Goal: Information Seeking & Learning: Learn about a topic

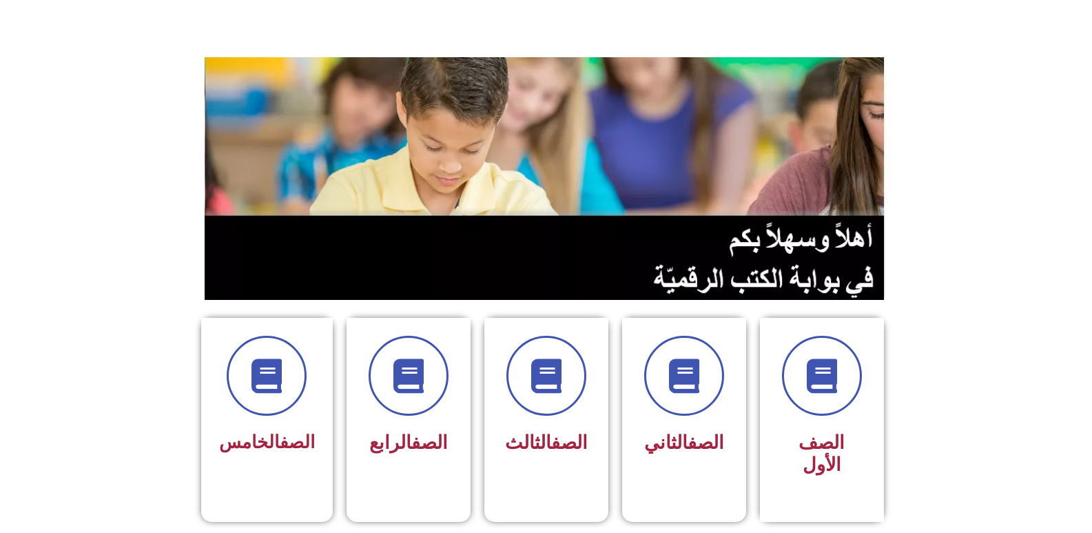
scroll to position [138, 0]
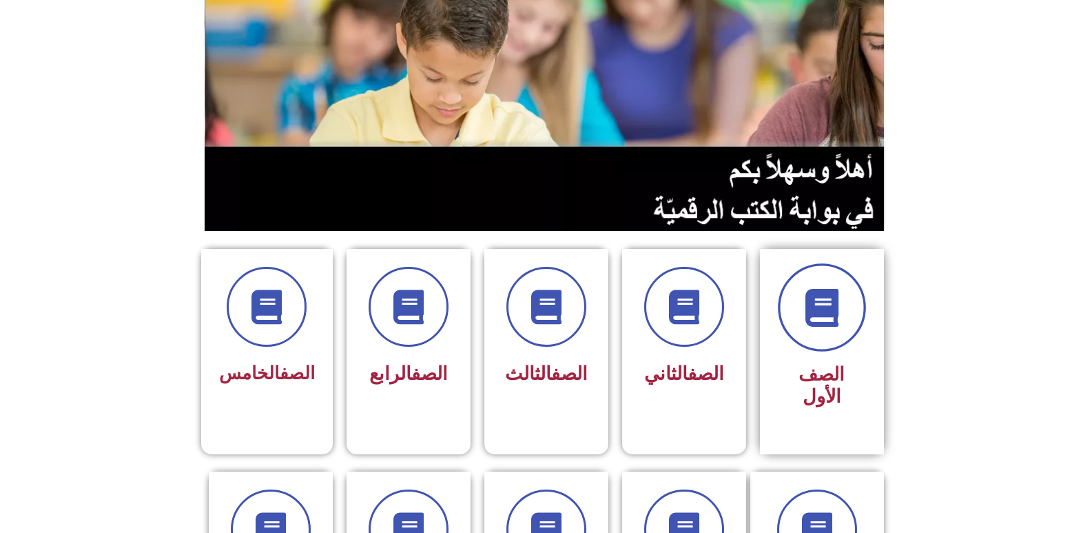
click at [803, 309] on icon at bounding box center [822, 308] width 38 height 38
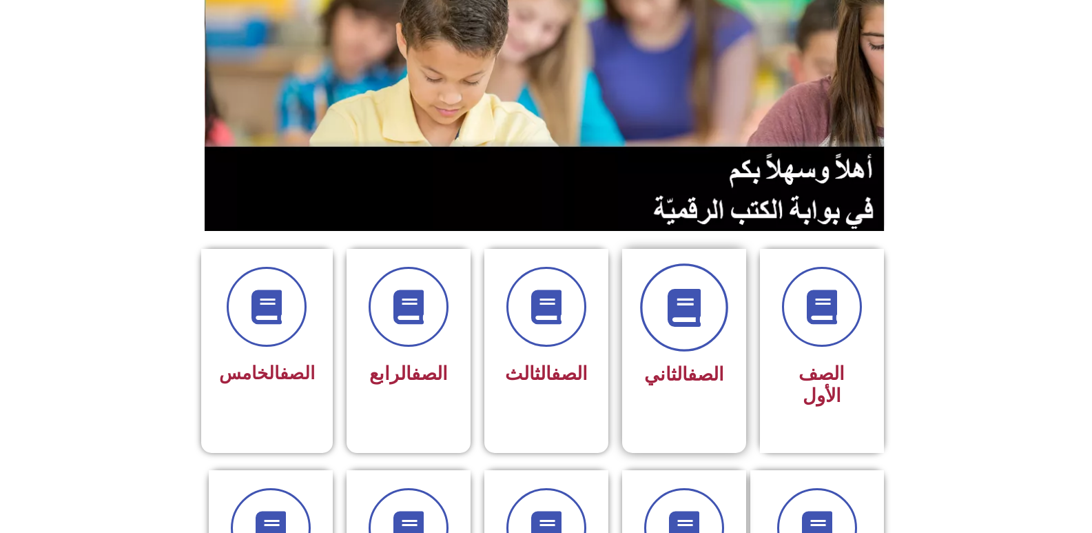
click at [697, 331] on span at bounding box center [684, 307] width 88 height 88
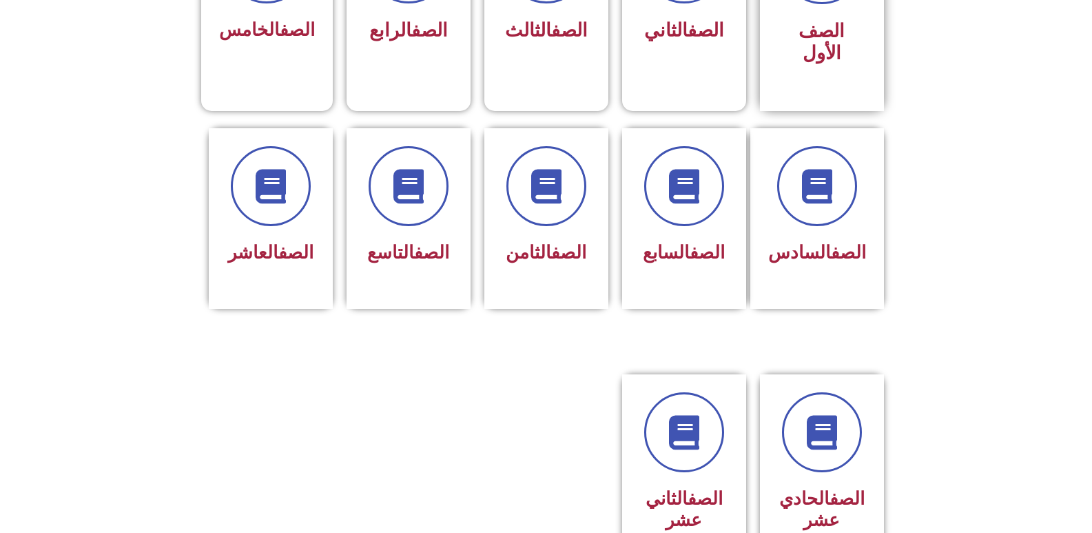
scroll to position [482, 0]
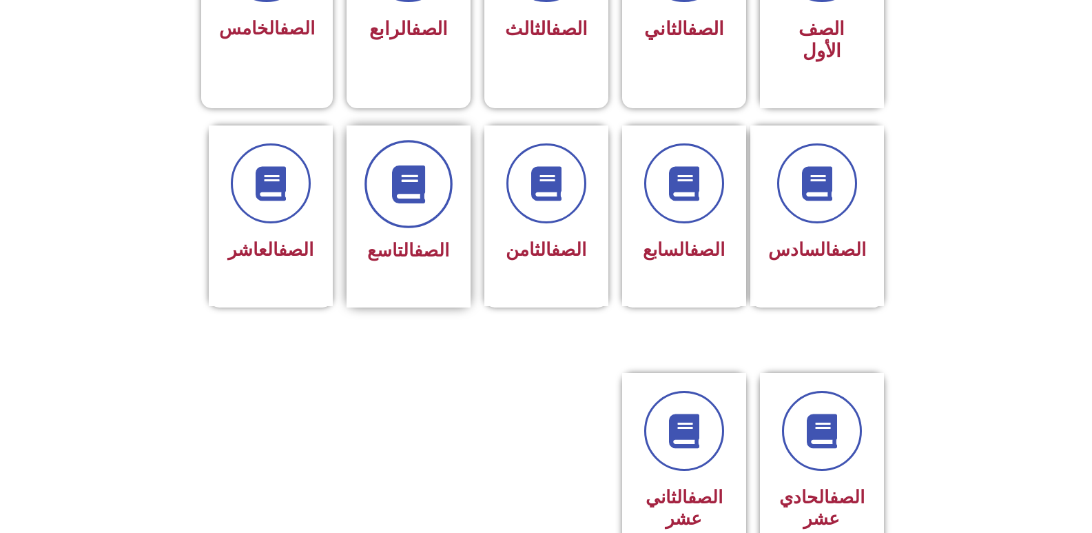
click at [400, 176] on icon at bounding box center [408, 184] width 38 height 38
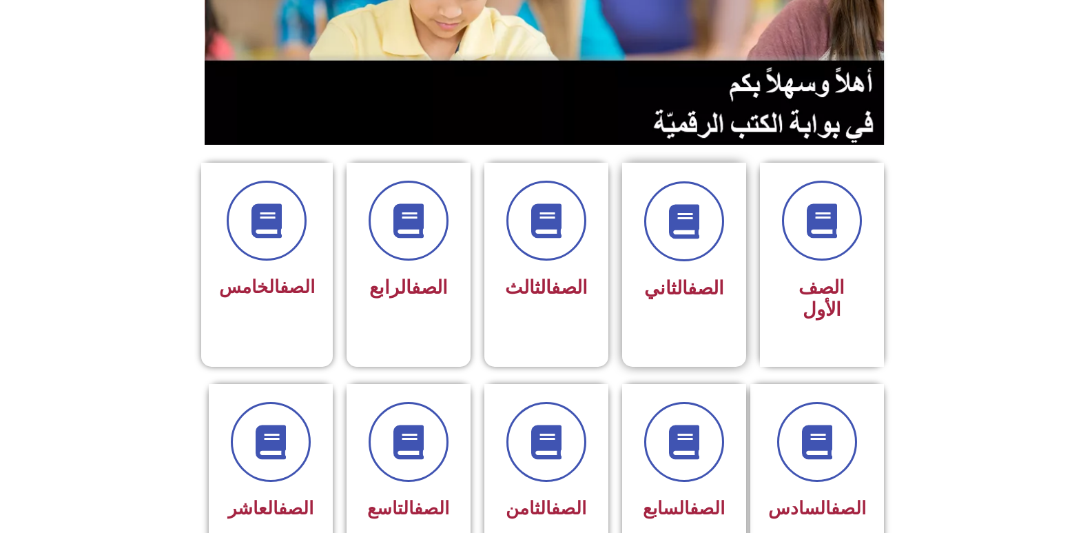
scroll to position [207, 0]
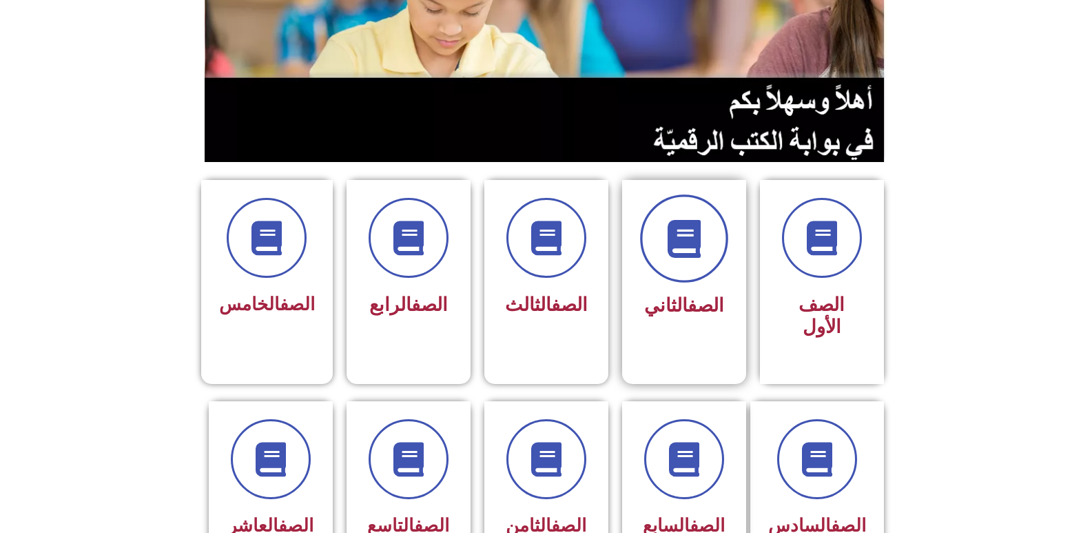
click at [677, 235] on icon at bounding box center [684, 239] width 38 height 38
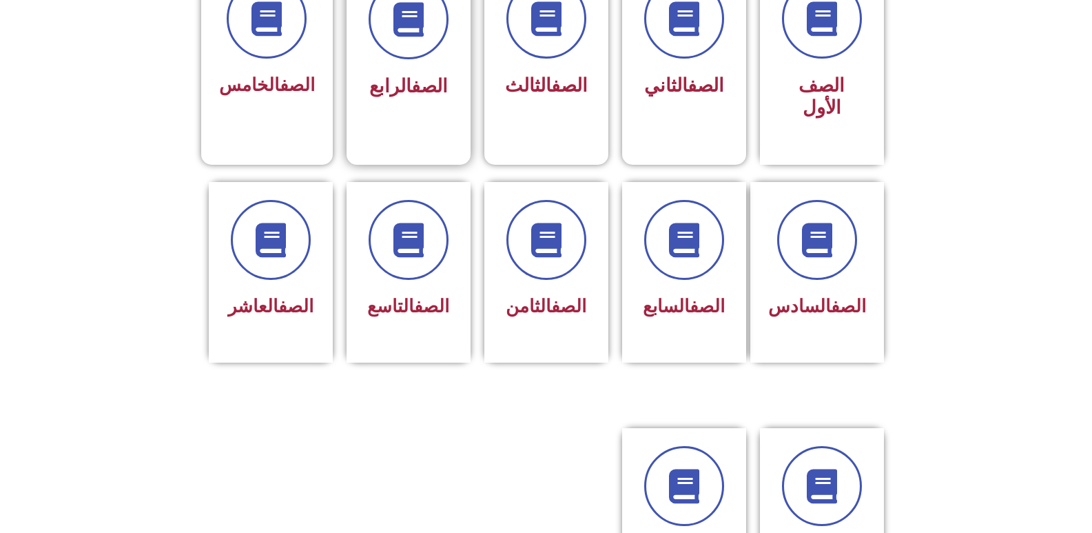
scroll to position [482, 0]
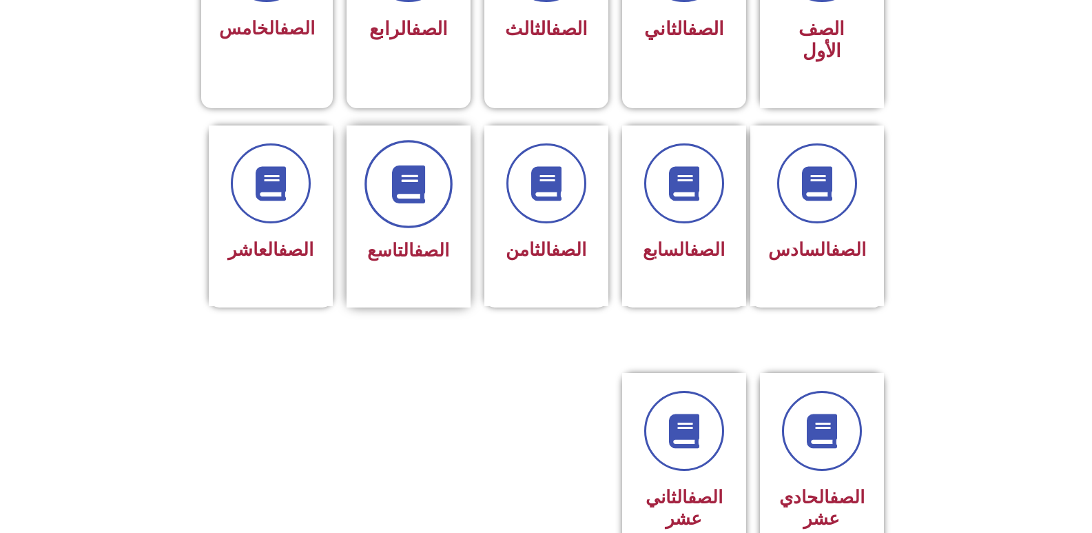
click at [411, 165] on icon at bounding box center [408, 184] width 38 height 38
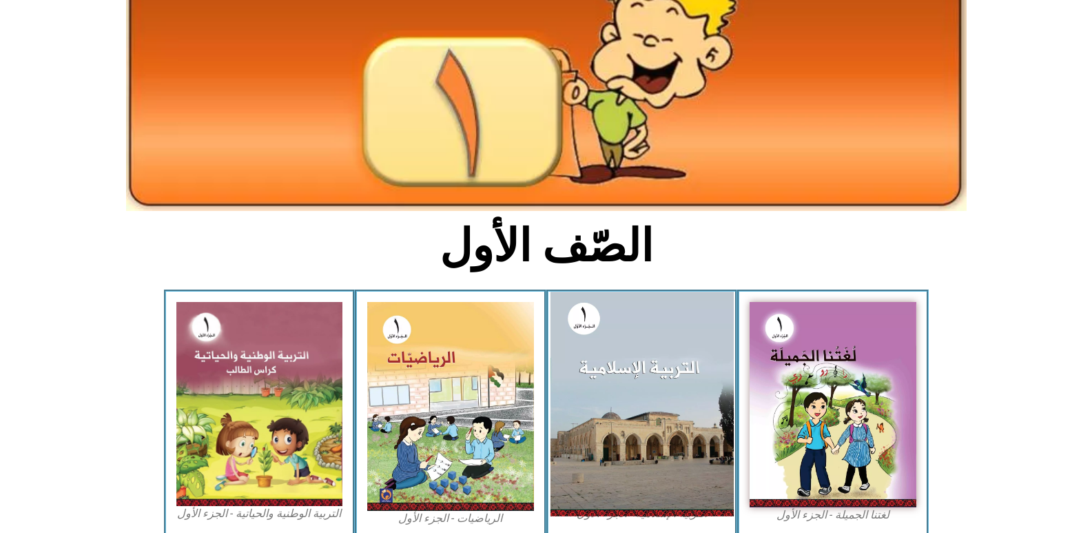
scroll to position [207, 0]
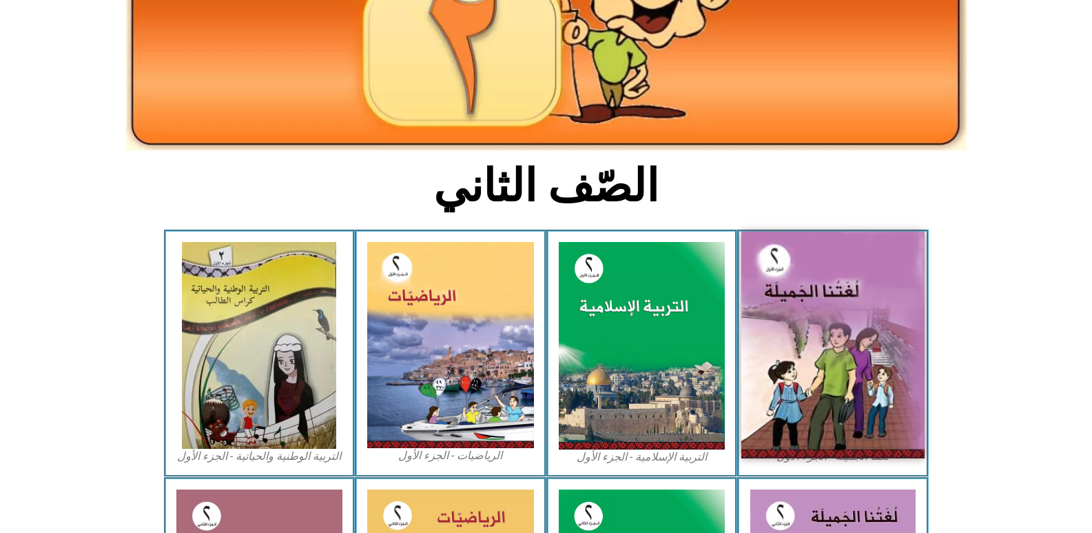
scroll to position [207, 0]
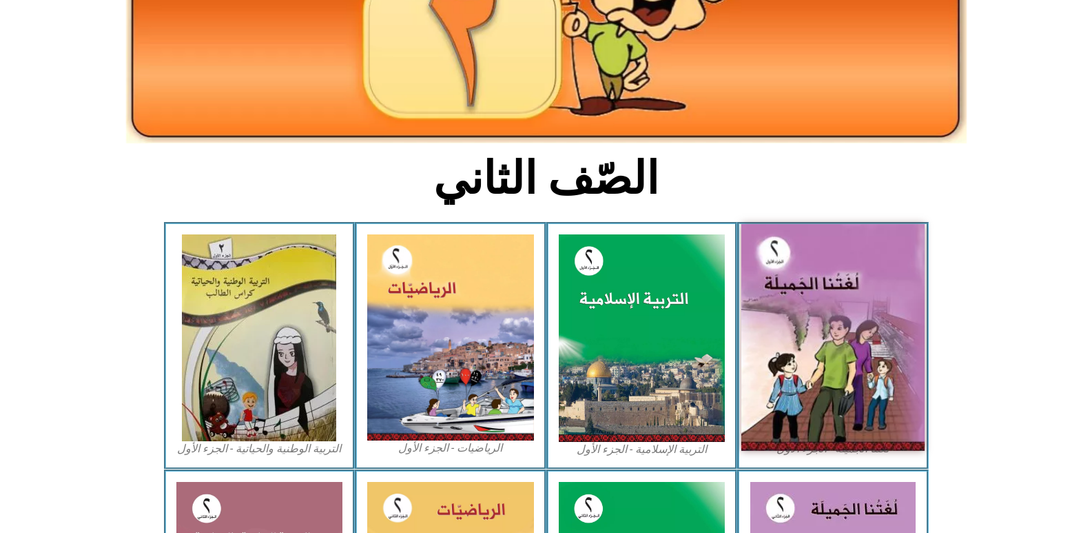
click at [805, 360] on img at bounding box center [832, 337] width 183 height 227
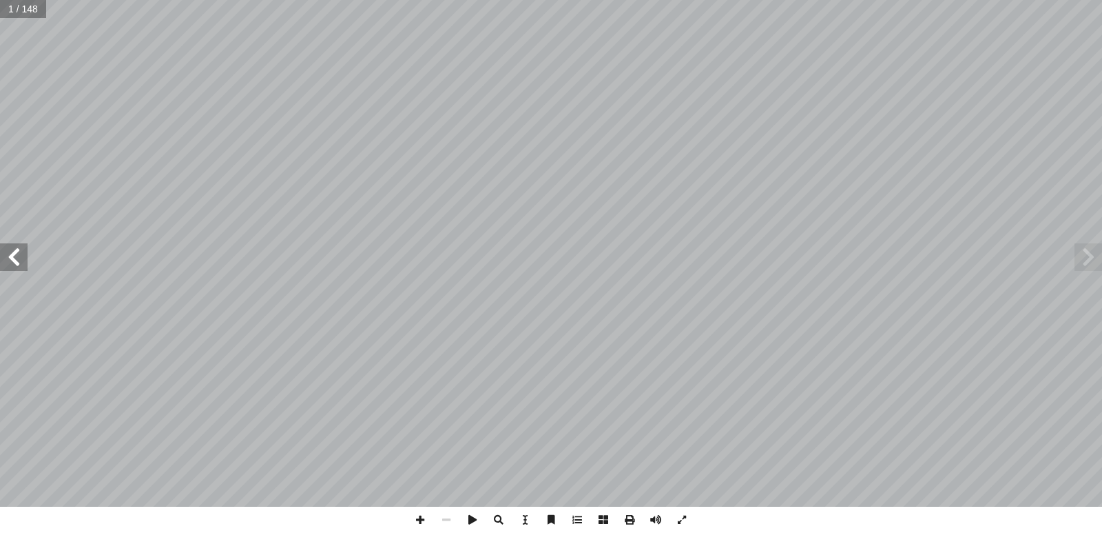
click at [15, 247] on span at bounding box center [14, 257] width 28 height 28
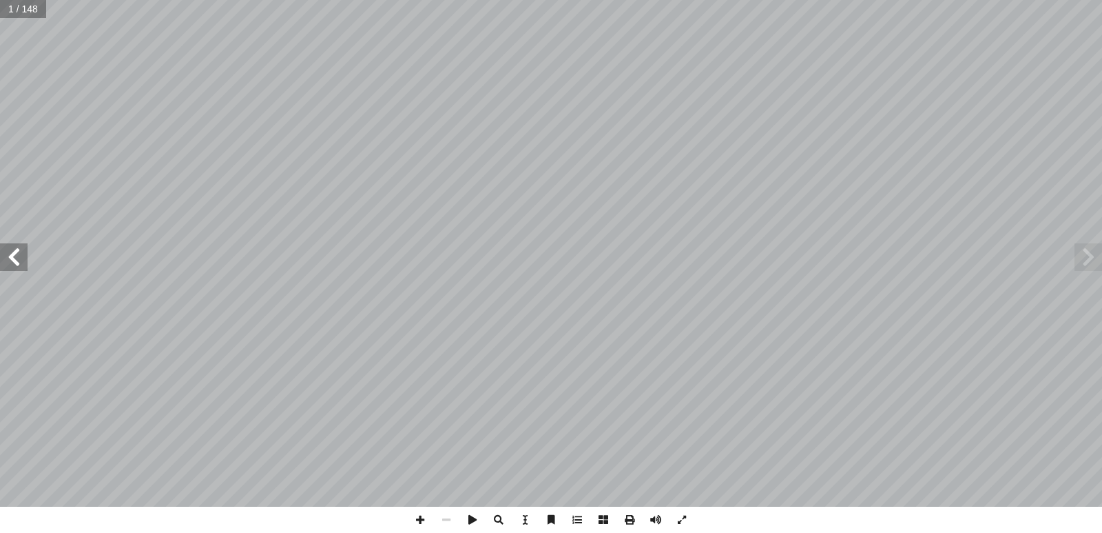
click at [15, 247] on span at bounding box center [14, 257] width 28 height 28
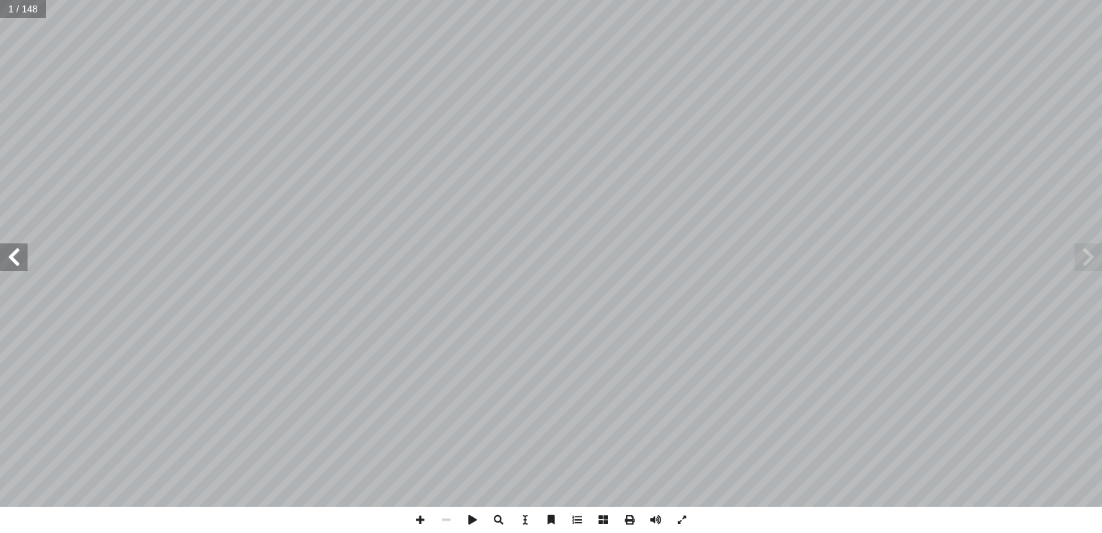
click at [15, 247] on span at bounding box center [14, 257] width 28 height 28
click at [1085, 264] on span at bounding box center [1089, 257] width 28 height 28
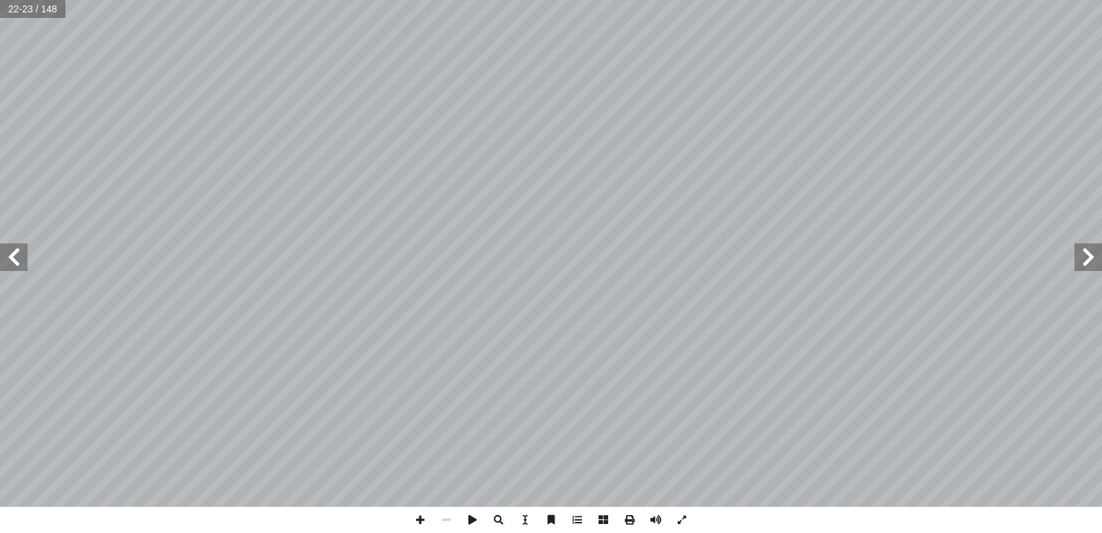
click at [1085, 264] on span at bounding box center [1089, 257] width 28 height 28
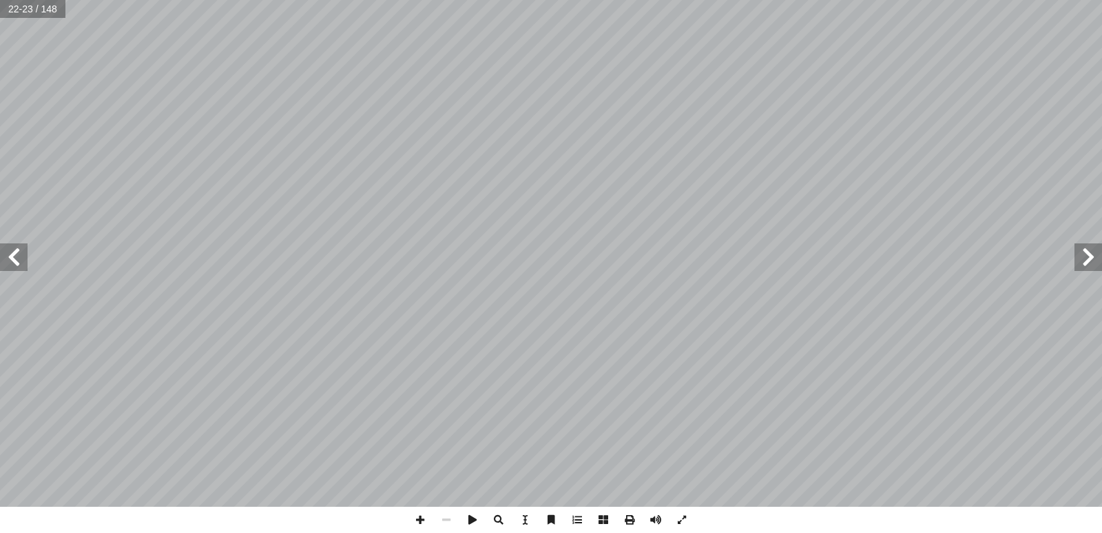
click at [1085, 264] on span at bounding box center [1089, 257] width 28 height 28
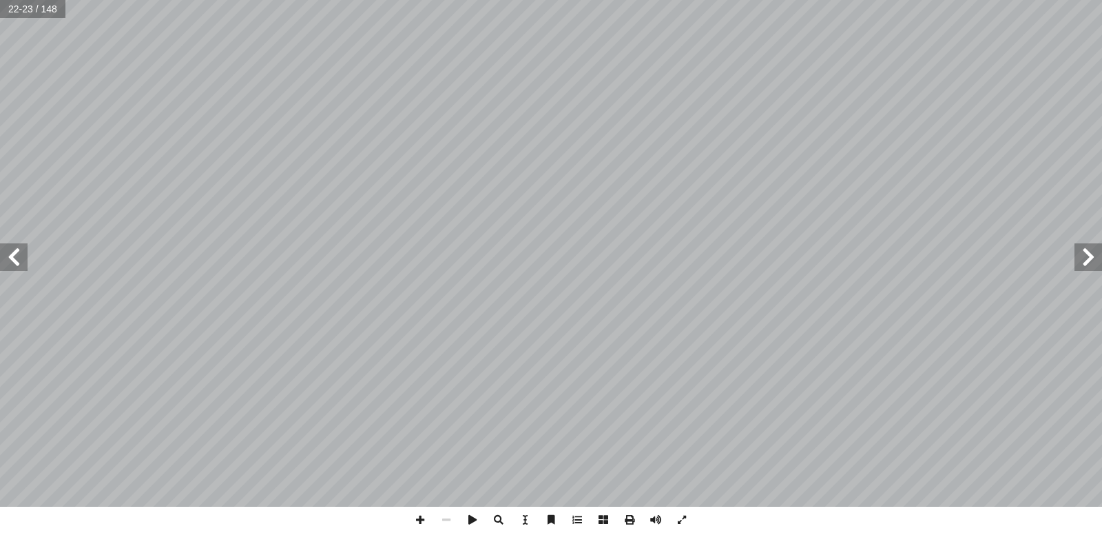
click at [1085, 264] on span at bounding box center [1089, 257] width 28 height 28
click at [455, 519] on span at bounding box center [446, 519] width 26 height 26
click at [16, 252] on span at bounding box center [14, 257] width 28 height 28
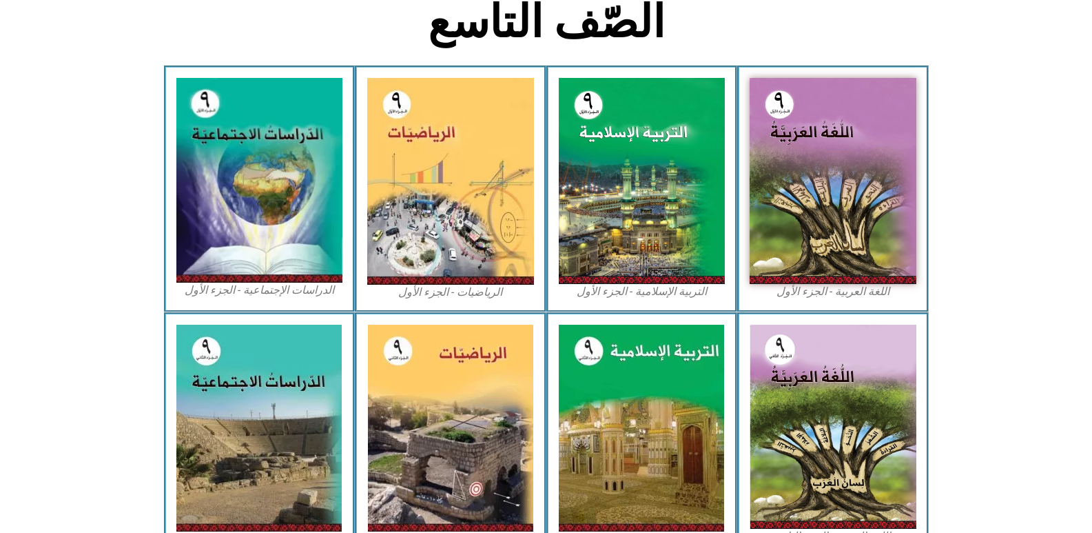
scroll to position [351, 0]
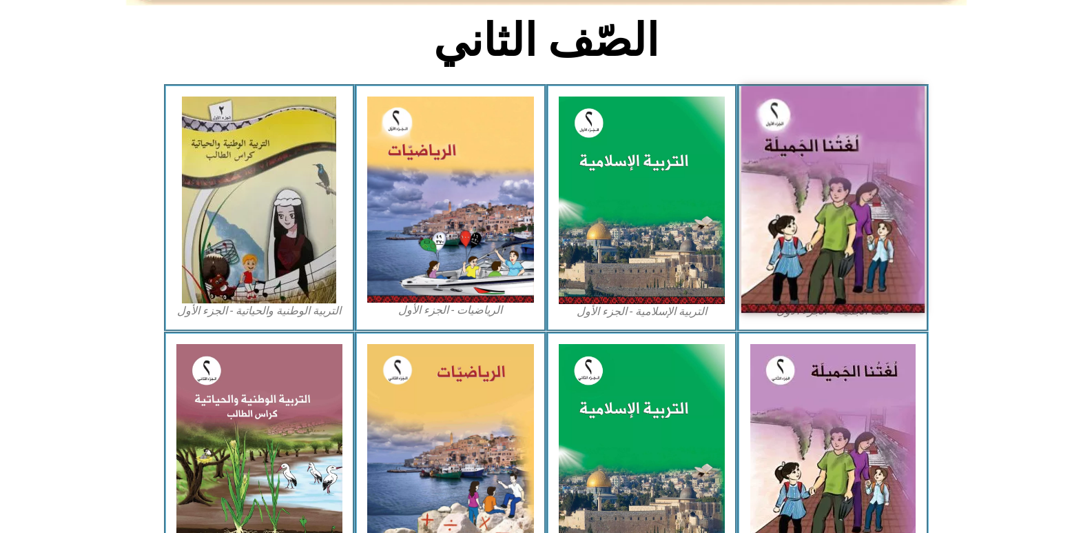
scroll to position [391, 0]
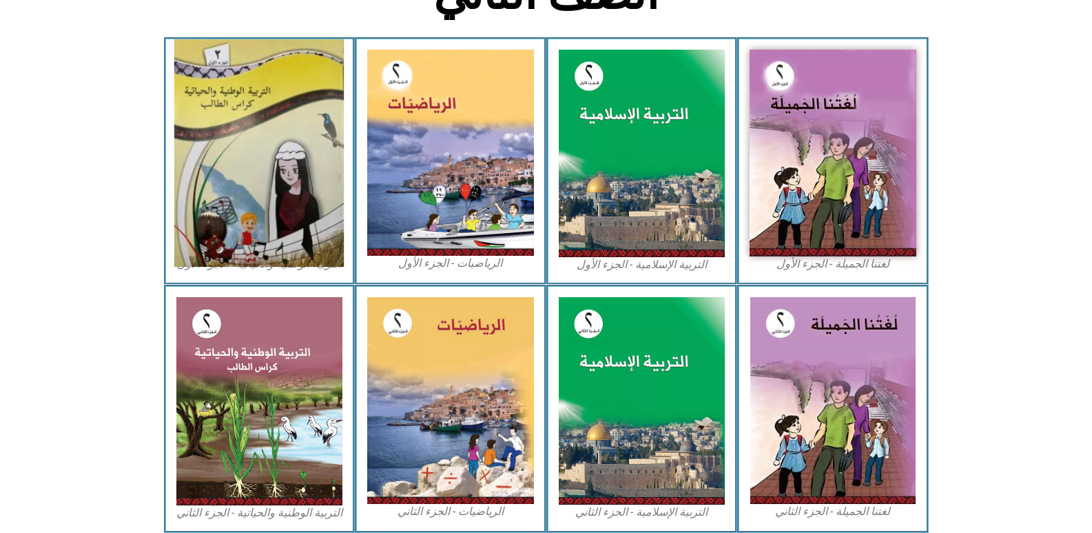
click at [263, 176] on img at bounding box center [259, 152] width 170 height 227
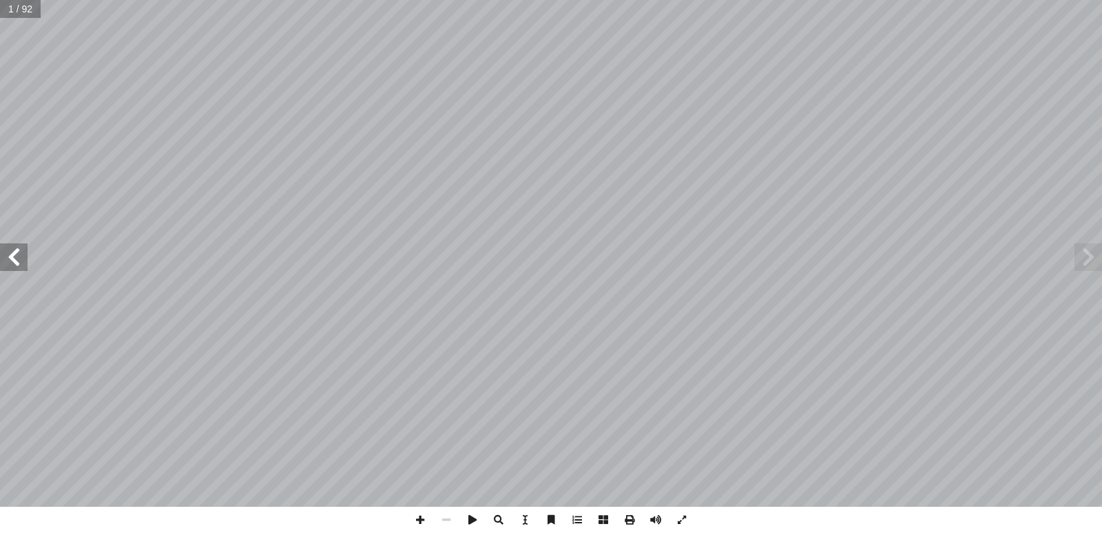
click at [12, 257] on span at bounding box center [14, 257] width 28 height 28
click at [14, 260] on span at bounding box center [14, 257] width 28 height 28
click at [10, 249] on span at bounding box center [14, 257] width 28 height 28
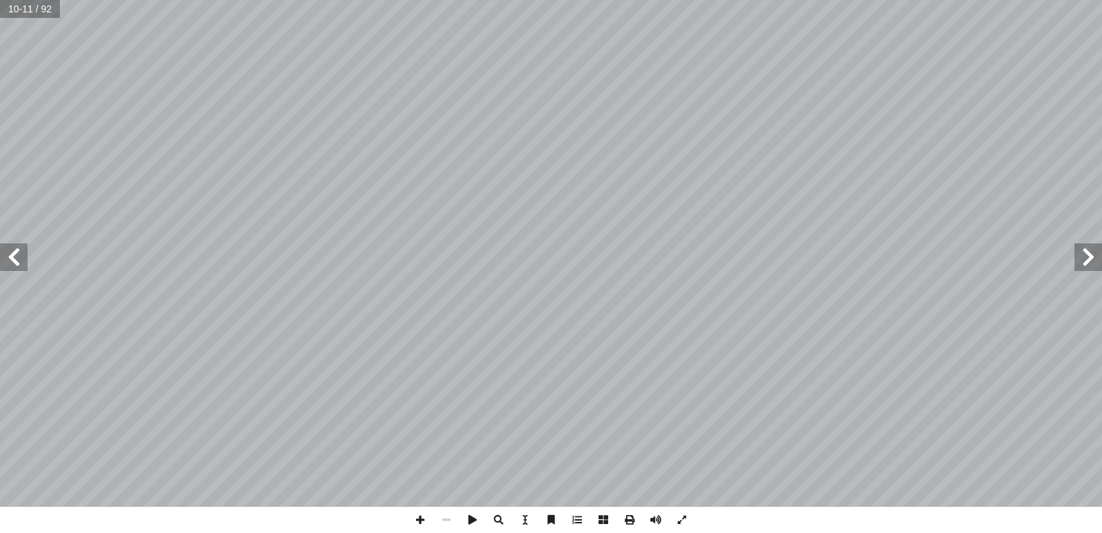
click at [10, 249] on span at bounding box center [14, 257] width 28 height 28
click at [1085, 250] on span at bounding box center [1089, 257] width 28 height 28
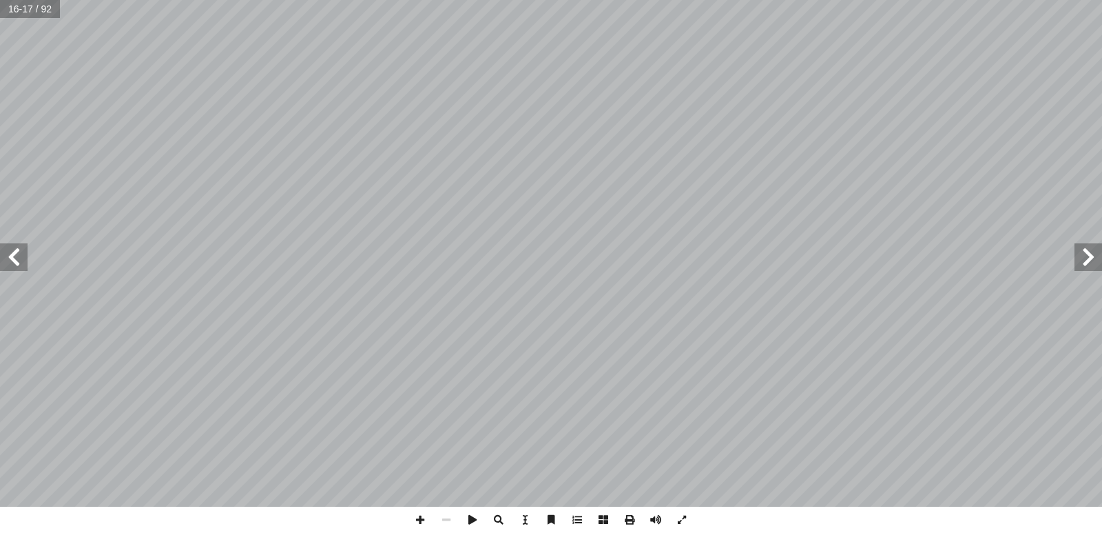
click at [1085, 250] on span at bounding box center [1089, 257] width 28 height 28
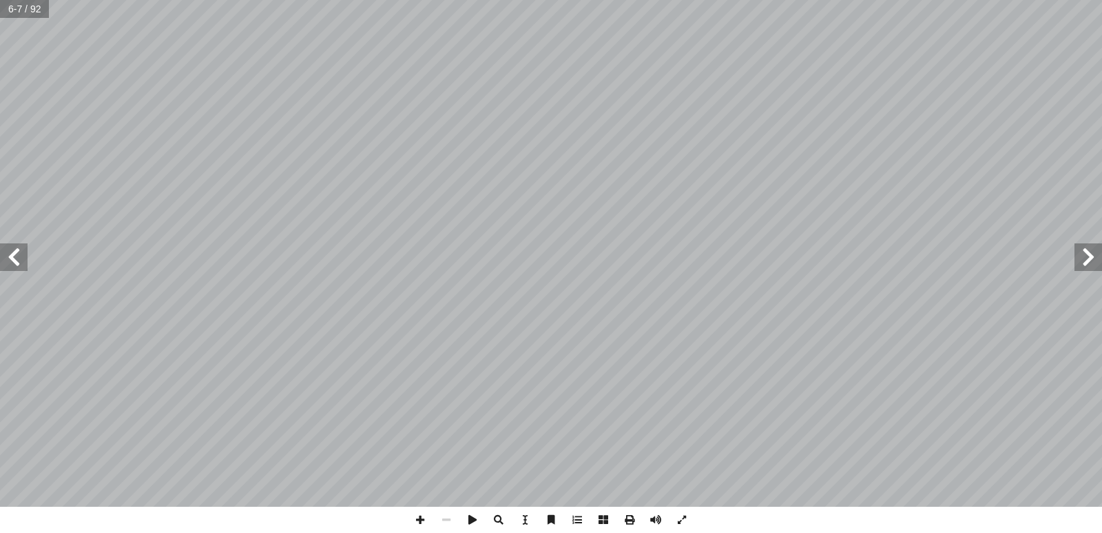
click at [1082, 258] on span at bounding box center [1089, 257] width 28 height 28
click at [17, 256] on span at bounding box center [14, 257] width 28 height 28
click at [10, 256] on span at bounding box center [14, 257] width 28 height 28
click at [1102, 258] on span at bounding box center [1089, 257] width 28 height 28
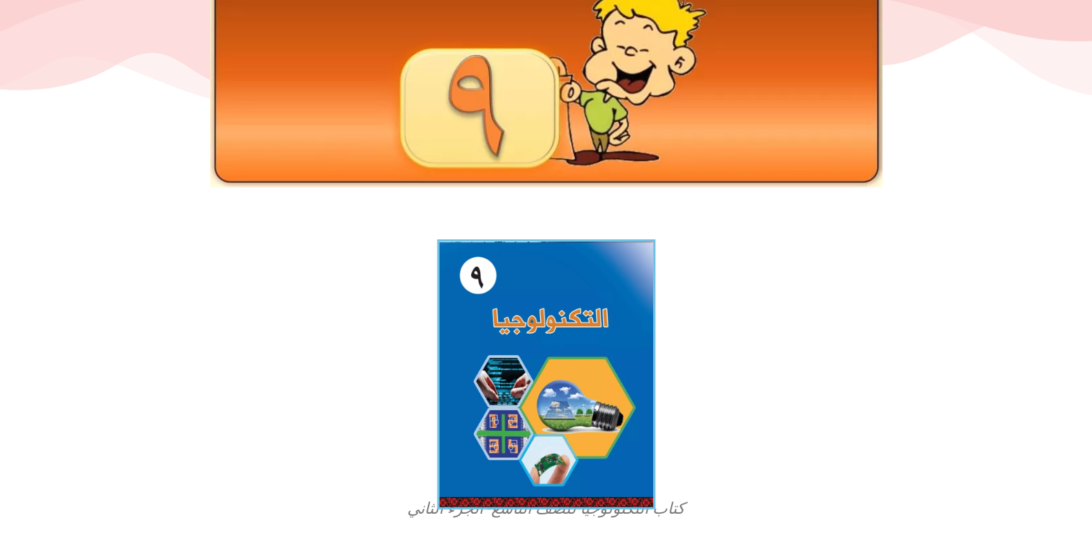
scroll to position [413, 0]
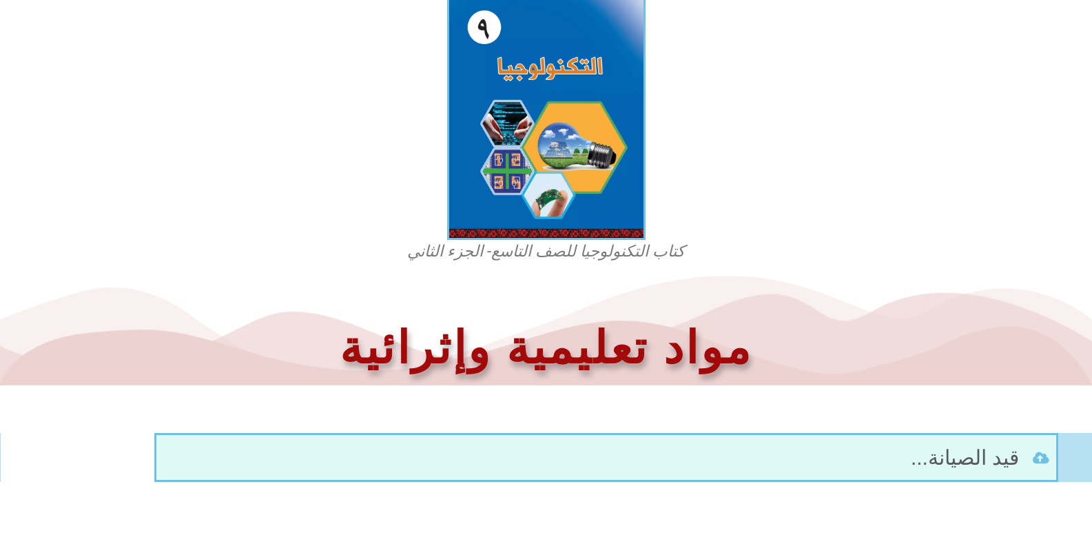
click at [545, 319] on h1 "مواد تعليمية وإثرائية" at bounding box center [546, 348] width 1060 height 59
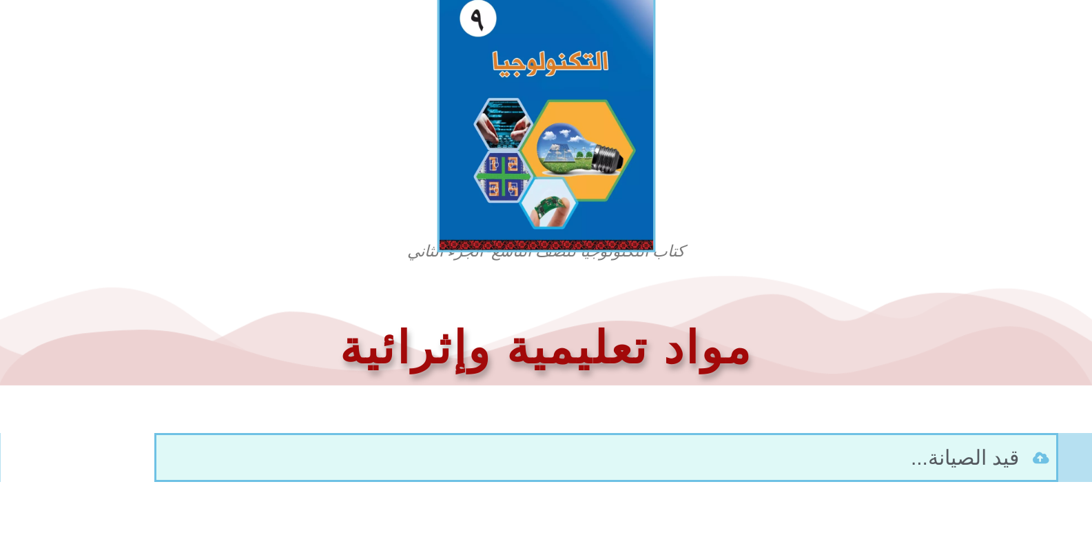
click at [576, 208] on img at bounding box center [546, 117] width 218 height 270
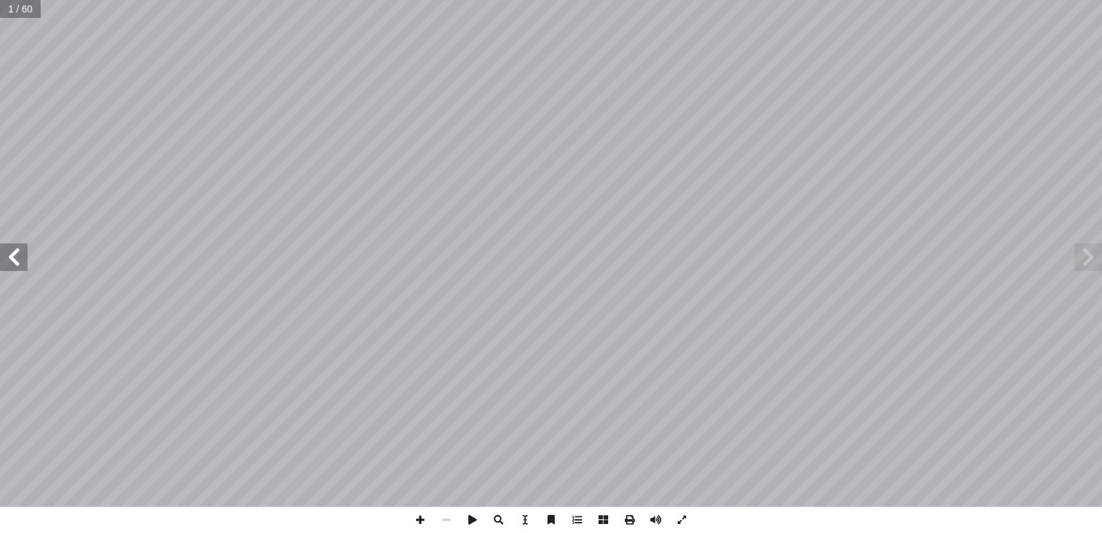
click at [17, 252] on span at bounding box center [14, 257] width 28 height 28
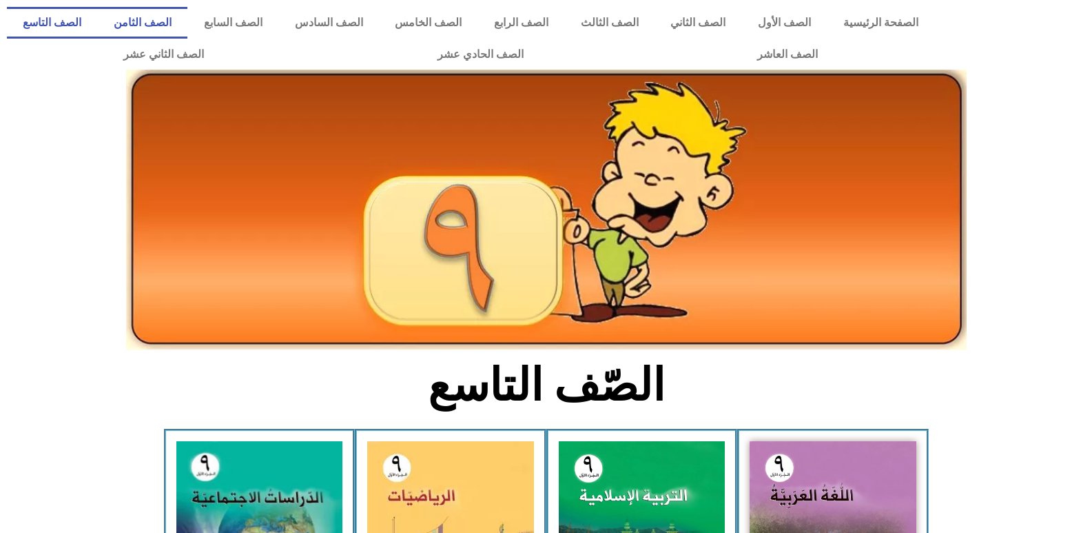
click at [188, 22] on link "الصف الثامن" at bounding box center [143, 23] width 90 height 32
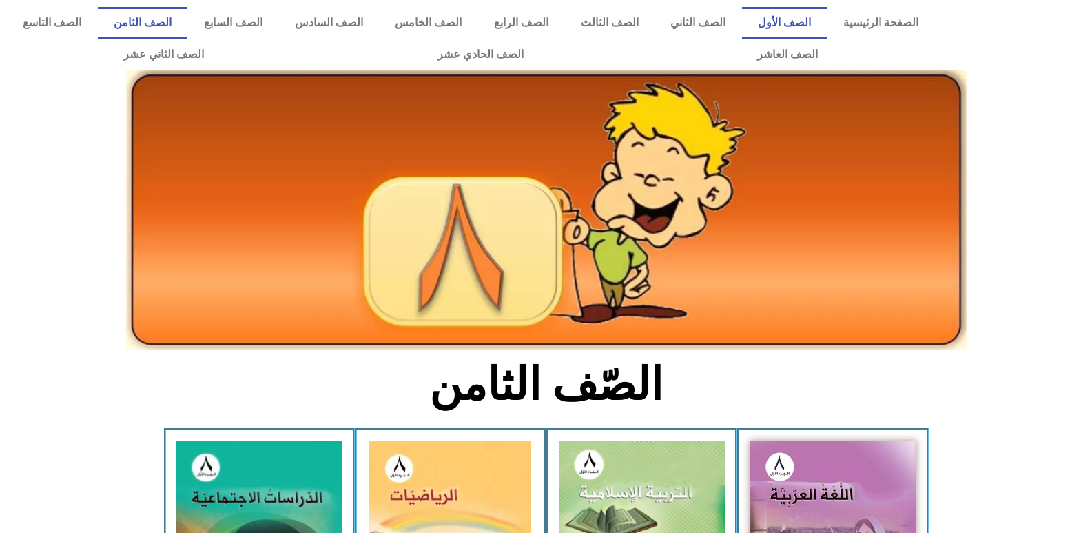
click at [786, 24] on link "الصف الأول" at bounding box center [784, 23] width 85 height 32
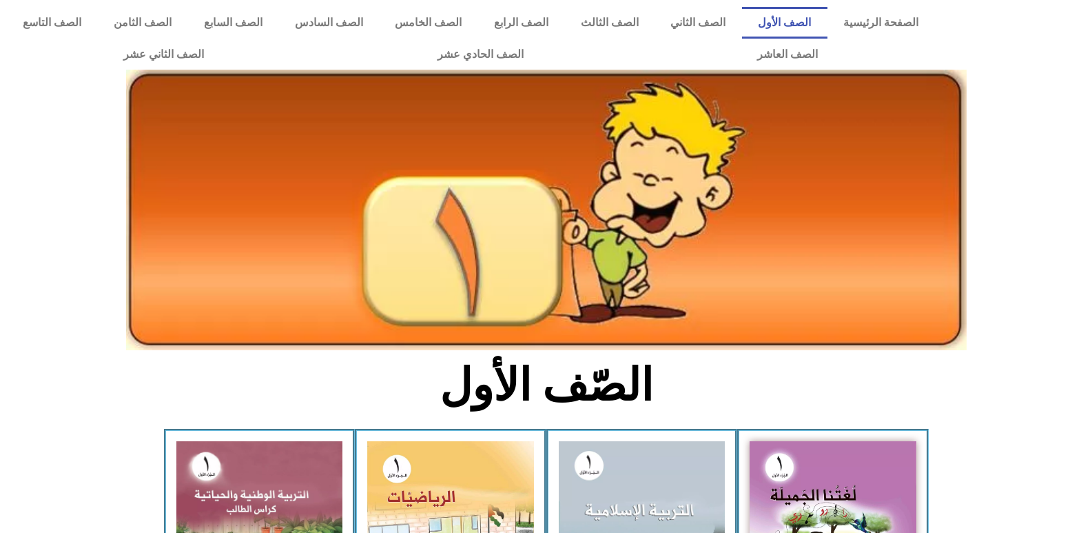
click at [706, 25] on link "الصف الثاني" at bounding box center [699, 23] width 88 height 32
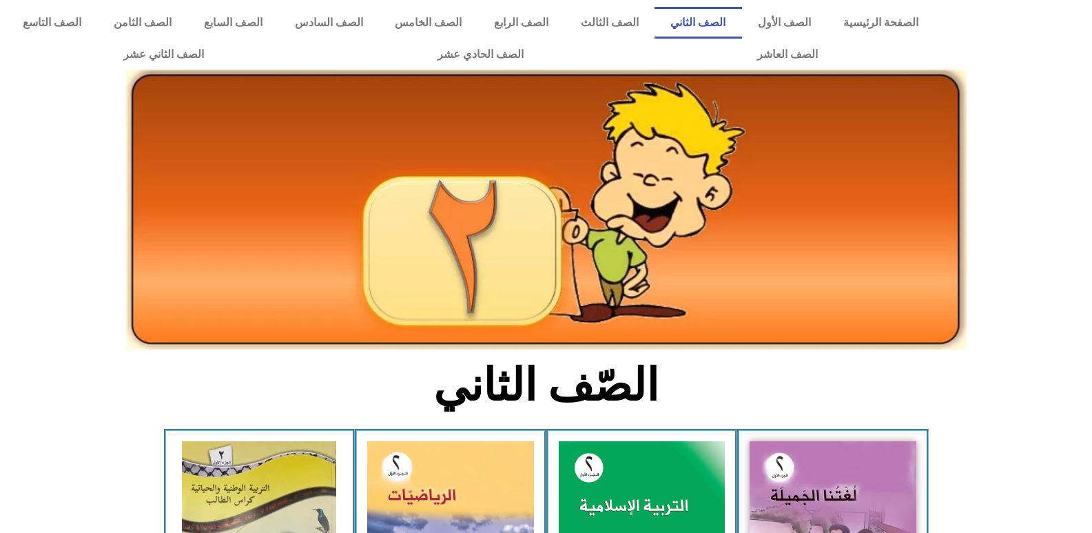
click at [642, 31] on link "الصف الثالث" at bounding box center [609, 23] width 90 height 32
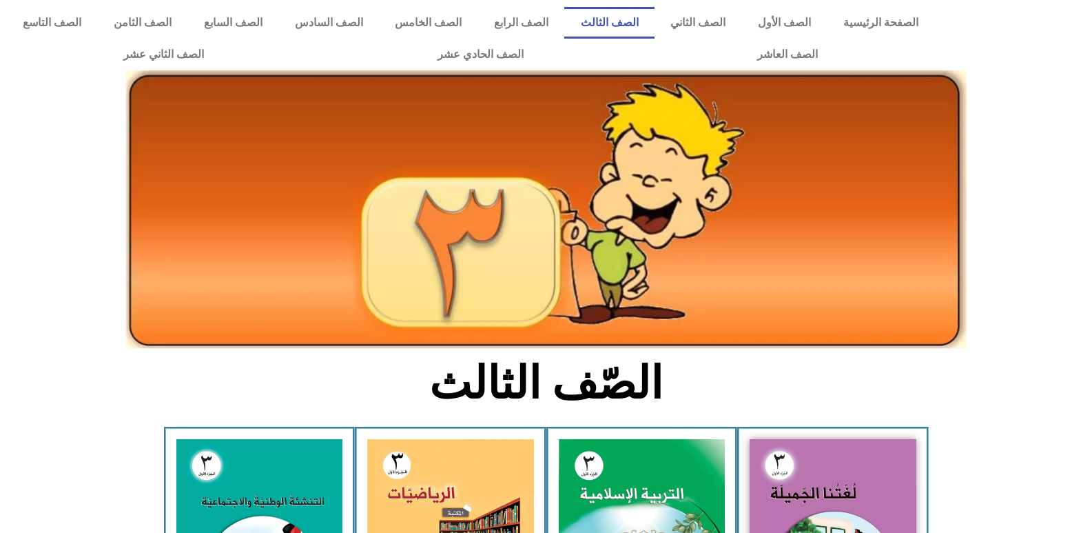
click at [540, 32] on link "الصف الرابع" at bounding box center [521, 23] width 87 height 32
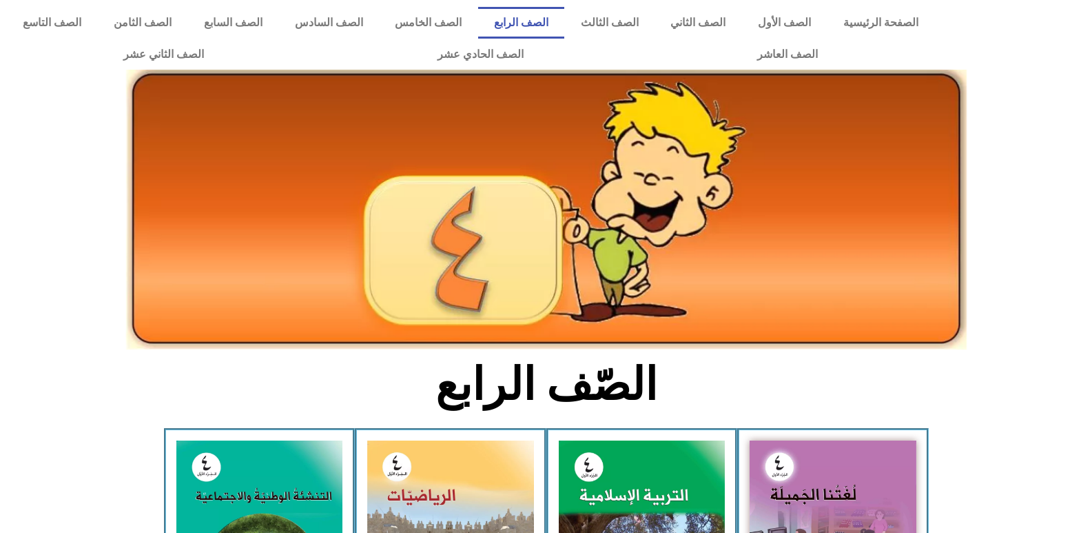
click at [445, 30] on link "الصف الخامس" at bounding box center [428, 23] width 99 height 32
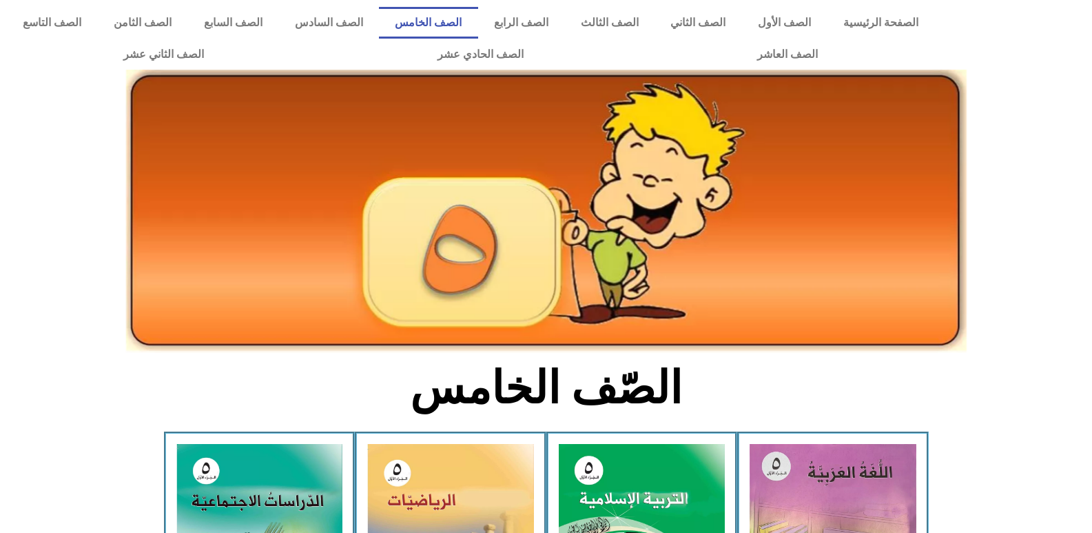
click at [278, 32] on link "الصف السابع" at bounding box center [232, 23] width 91 height 32
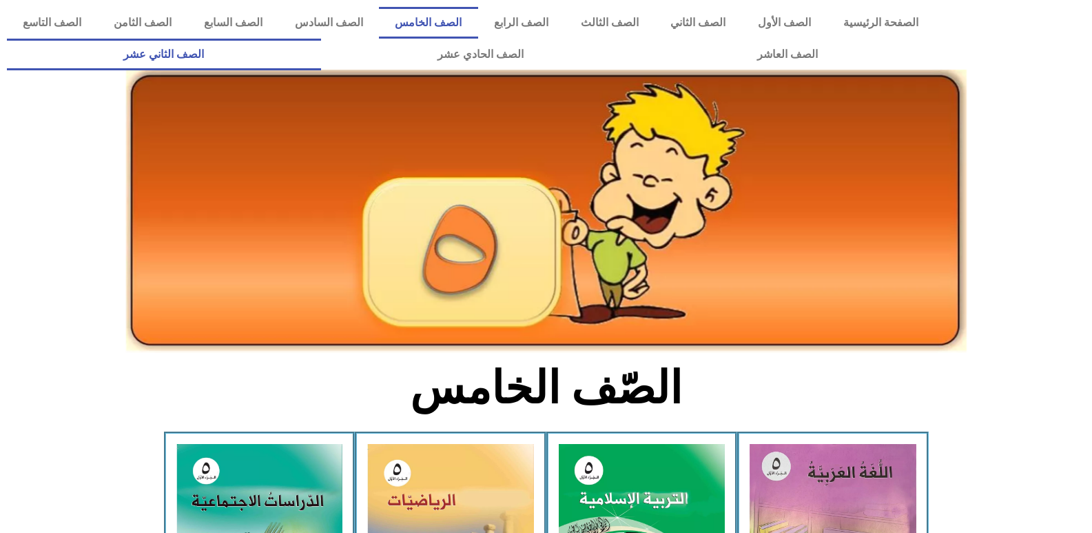
click at [228, 52] on link "الصف الثاني عشر" at bounding box center [164, 55] width 314 height 32
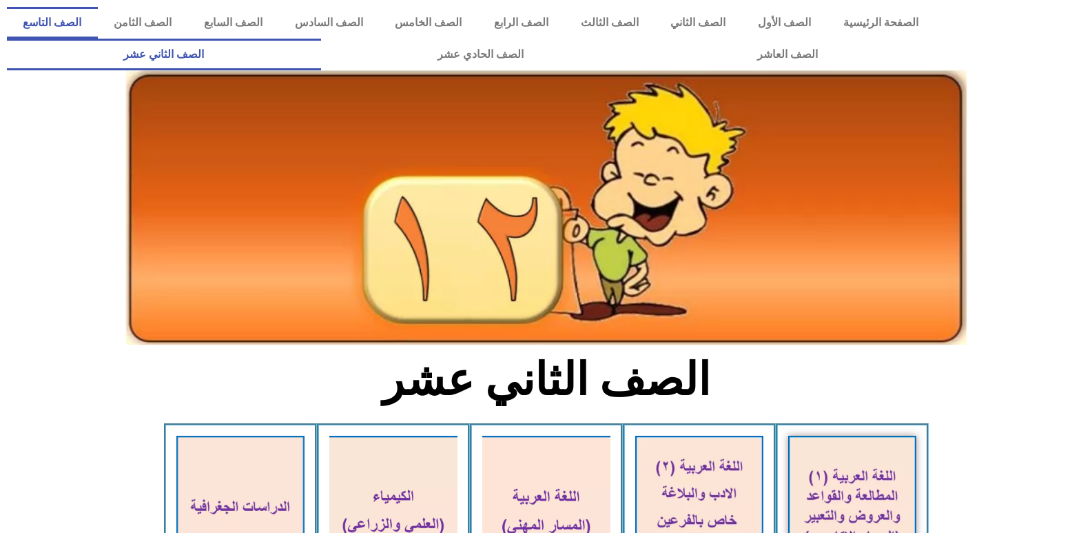
click at [98, 34] on link "الصف التاسع" at bounding box center [52, 23] width 91 height 32
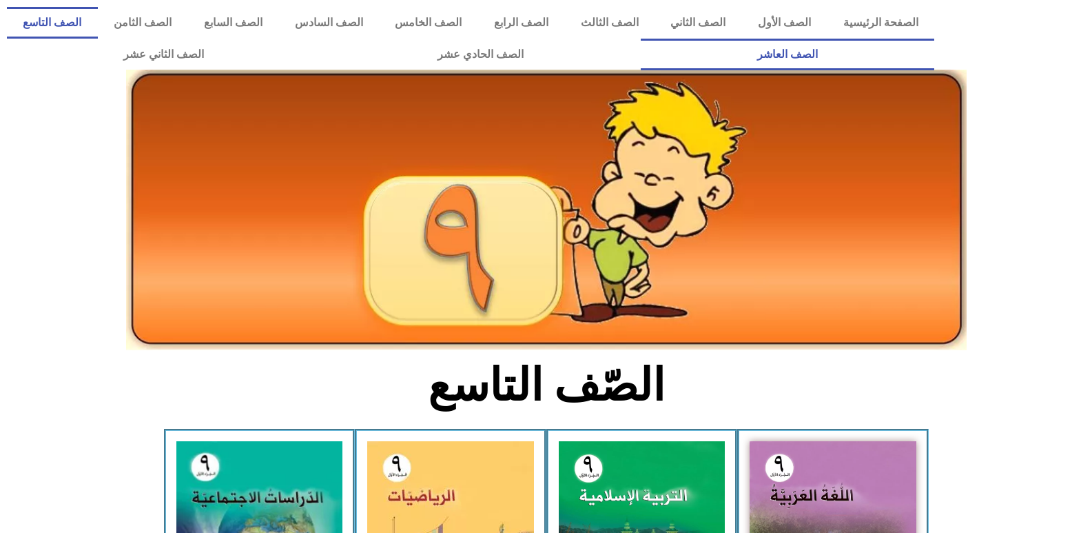
click at [641, 39] on link "الصف العاشر" at bounding box center [788, 55] width 294 height 32
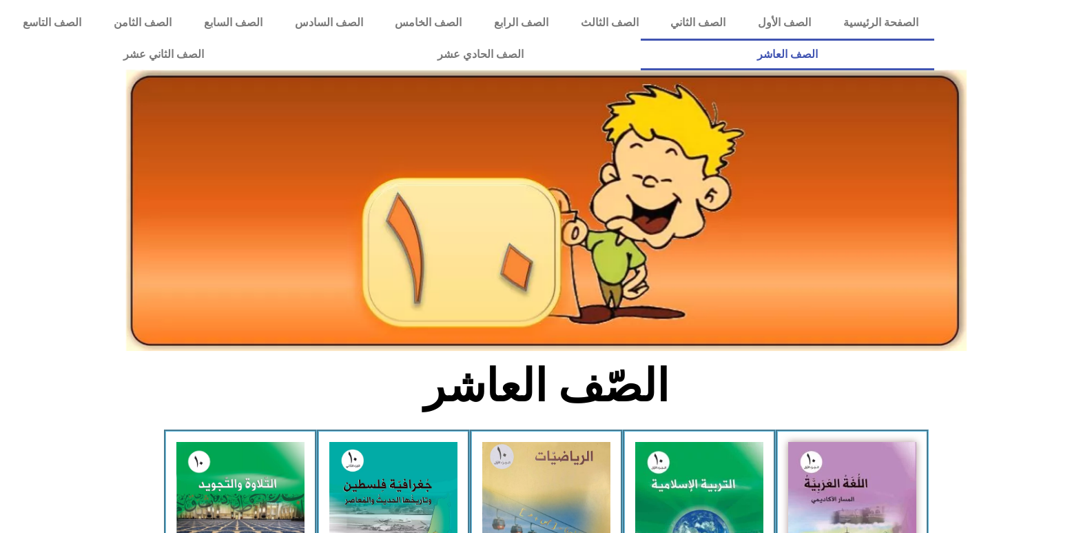
click at [227, 4] on div "الصفحة الرئيسية الصف الأول الصف الثاني الصف الثالث الصف الرابع الصف الخامس الصف…" at bounding box center [470, 38] width 941 height 77
click at [188, 18] on link "الصف الثامن" at bounding box center [143, 23] width 90 height 32
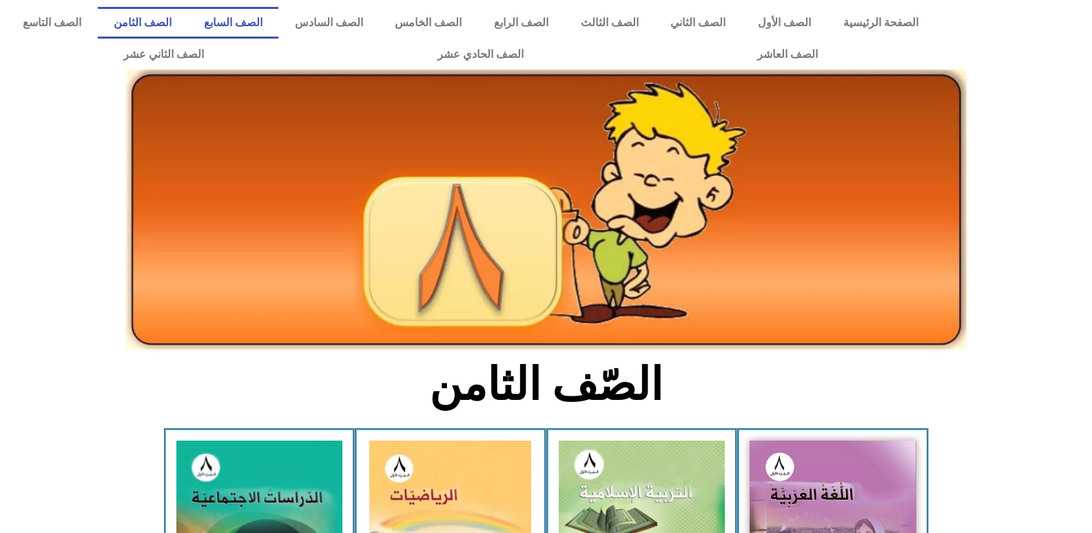
click at [278, 21] on link "الصف السابع" at bounding box center [232, 23] width 91 height 32
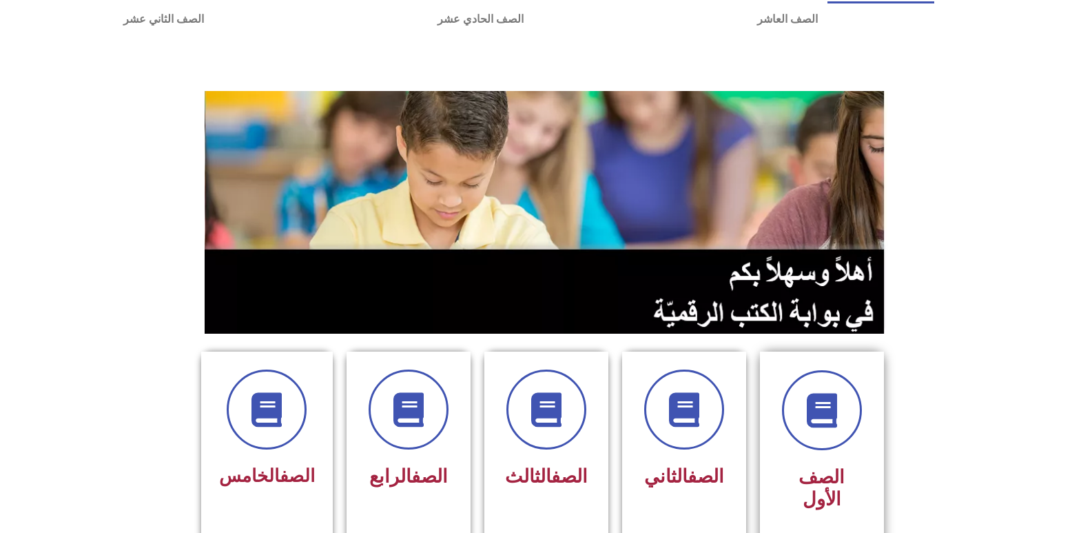
scroll to position [69, 0]
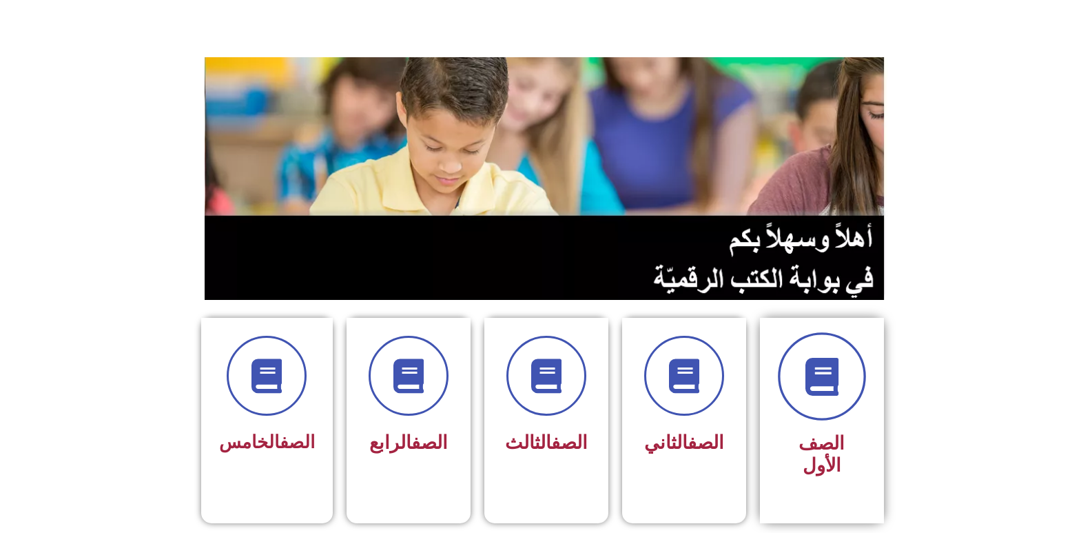
click at [812, 364] on icon at bounding box center [822, 377] width 38 height 38
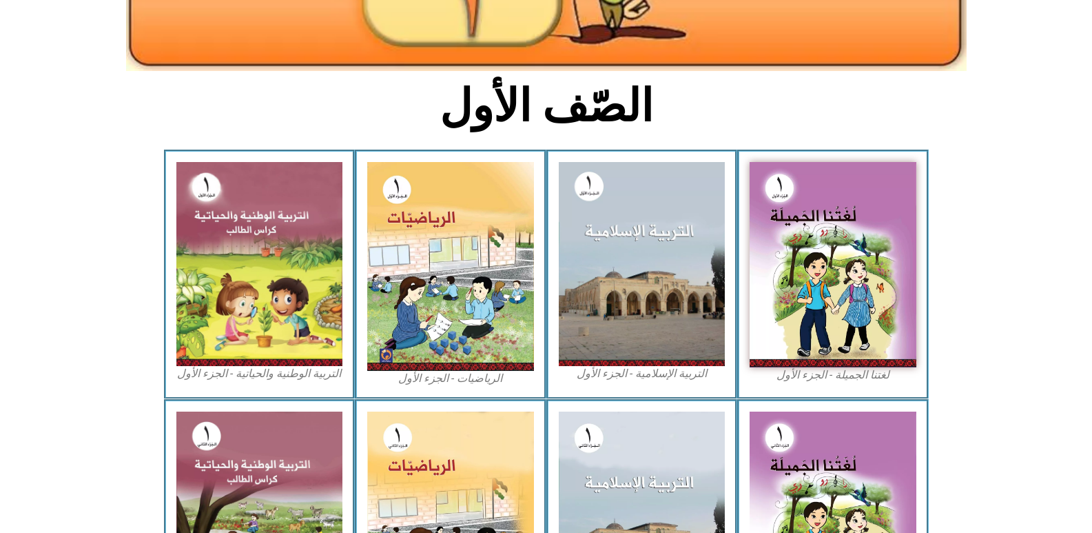
scroll to position [393, 0]
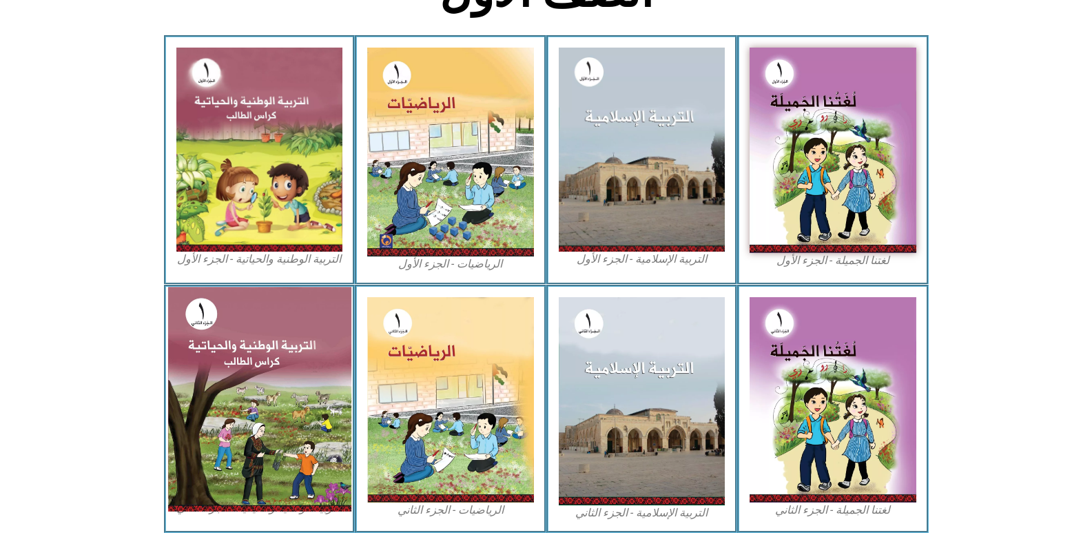
click at [258, 330] on img at bounding box center [258, 399] width 183 height 224
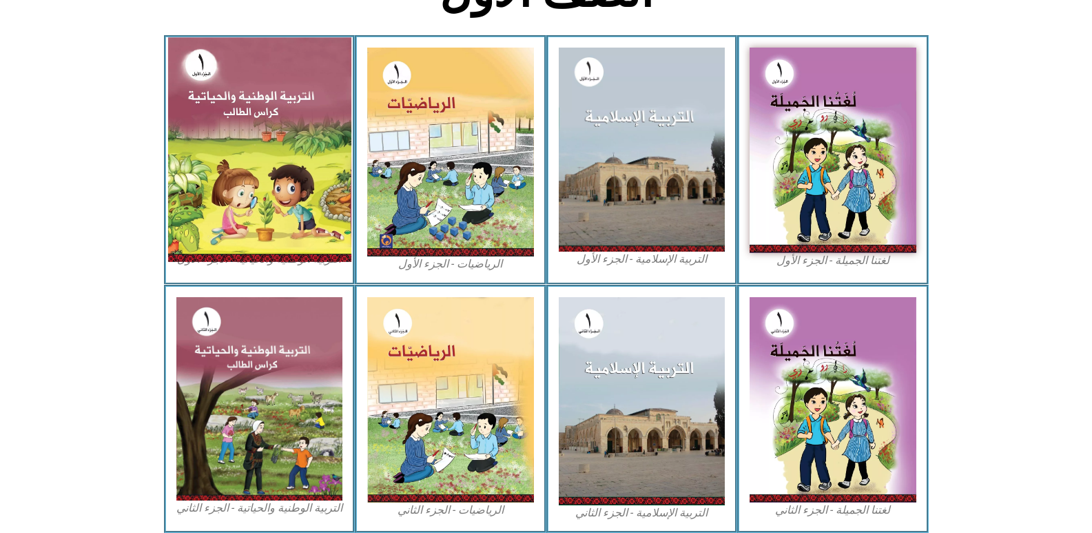
click at [240, 162] on img at bounding box center [258, 149] width 183 height 224
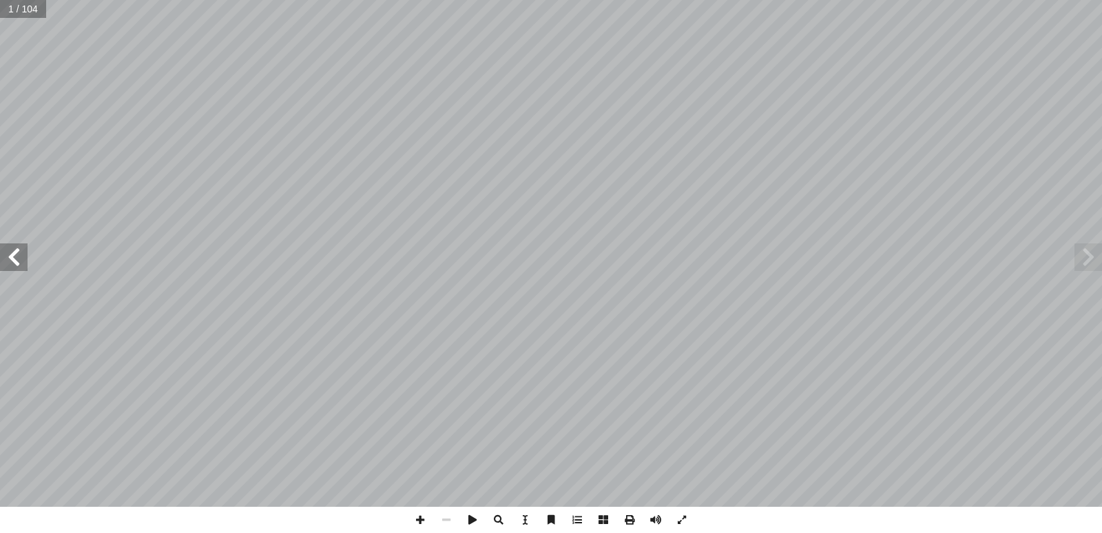
click at [23, 266] on span at bounding box center [14, 257] width 28 height 28
click at [20, 256] on span at bounding box center [14, 257] width 28 height 28
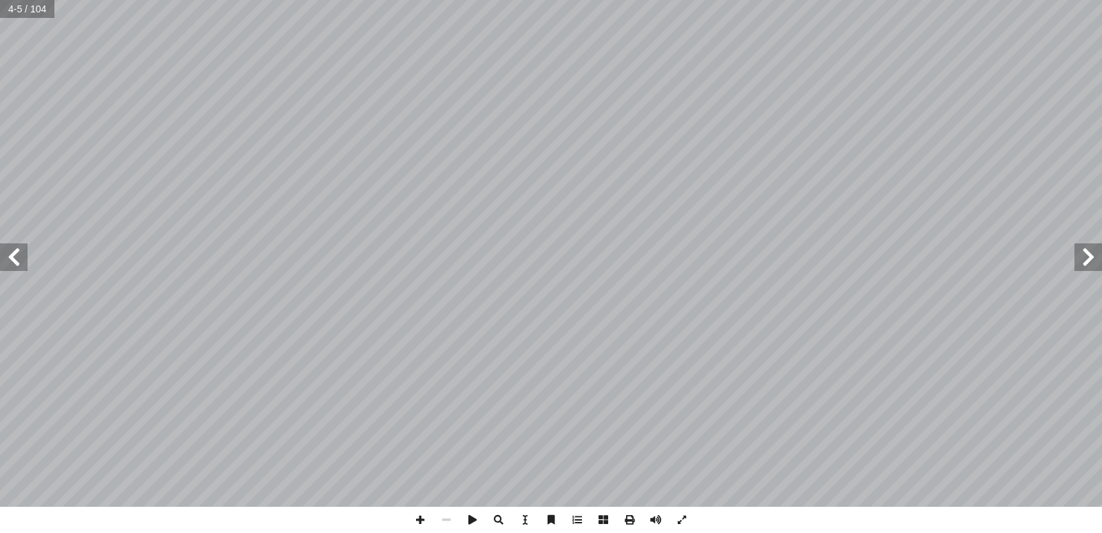
click at [20, 256] on span at bounding box center [14, 257] width 28 height 28
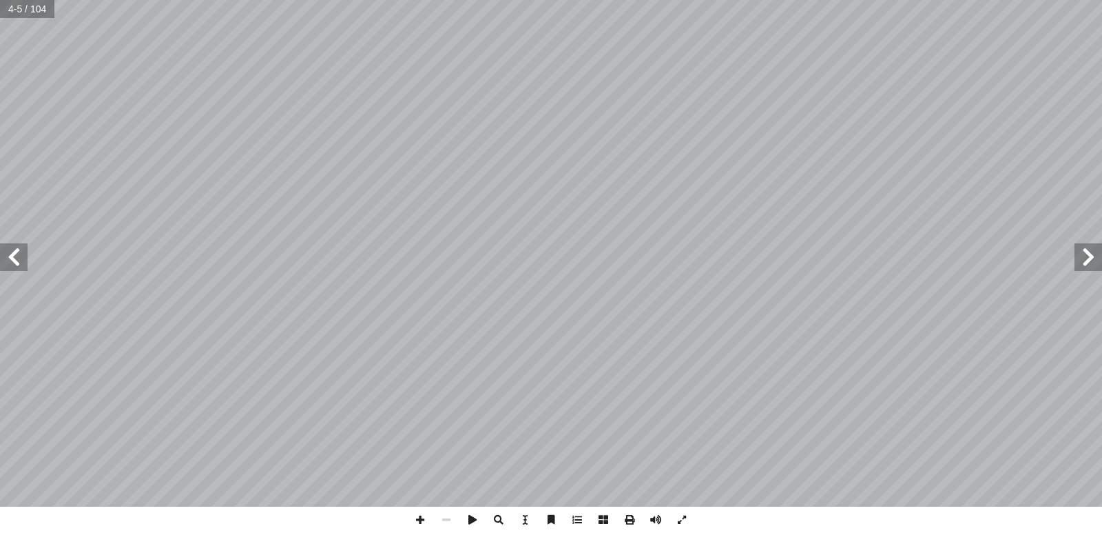
click at [20, 256] on span at bounding box center [14, 257] width 28 height 28
